Goal: Task Accomplishment & Management: Use online tool/utility

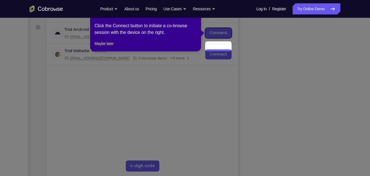
scroll to position [61, 0]
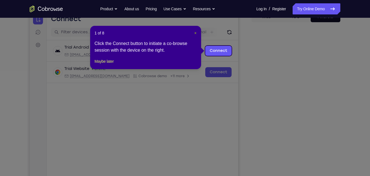
click at [196, 35] on span "×" at bounding box center [196, 33] width 2 height 4
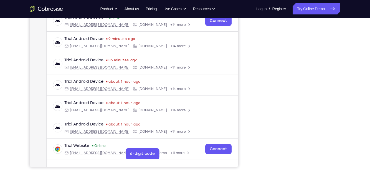
scroll to position [126, 0]
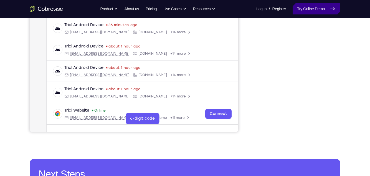
click at [327, 9] on link "Try Online Demo" at bounding box center [317, 8] width 48 height 11
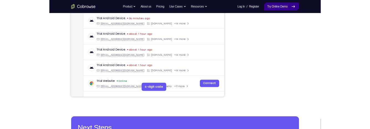
scroll to position [0, 0]
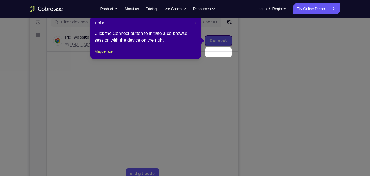
scroll to position [60, 0]
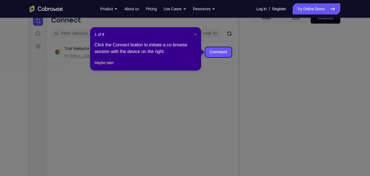
click at [195, 35] on span "×" at bounding box center [196, 34] width 2 height 4
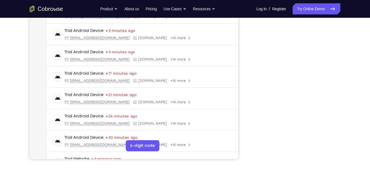
scroll to position [0, 0]
